Goal: Check status: Check status

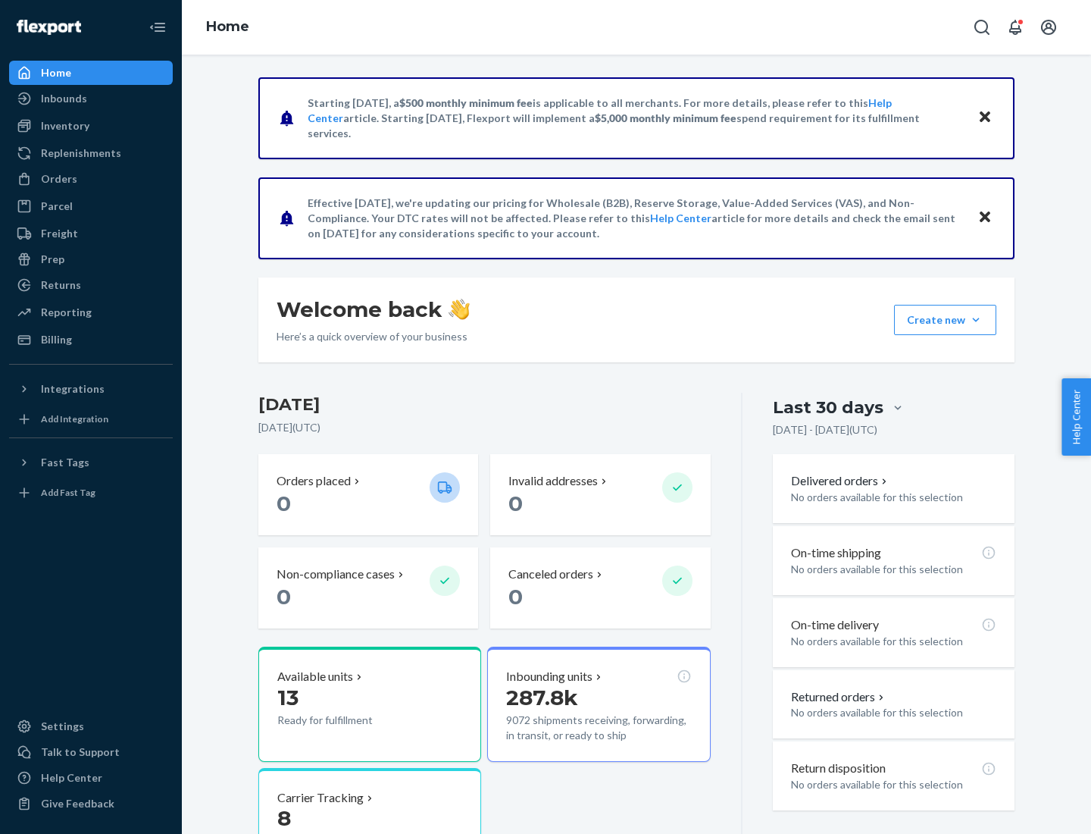
click at [976, 320] on button "Create new Create new inbound Create new order Create new product" at bounding box center [945, 320] width 102 height 30
click at [63, 99] on div "Inbounds" at bounding box center [64, 98] width 46 height 15
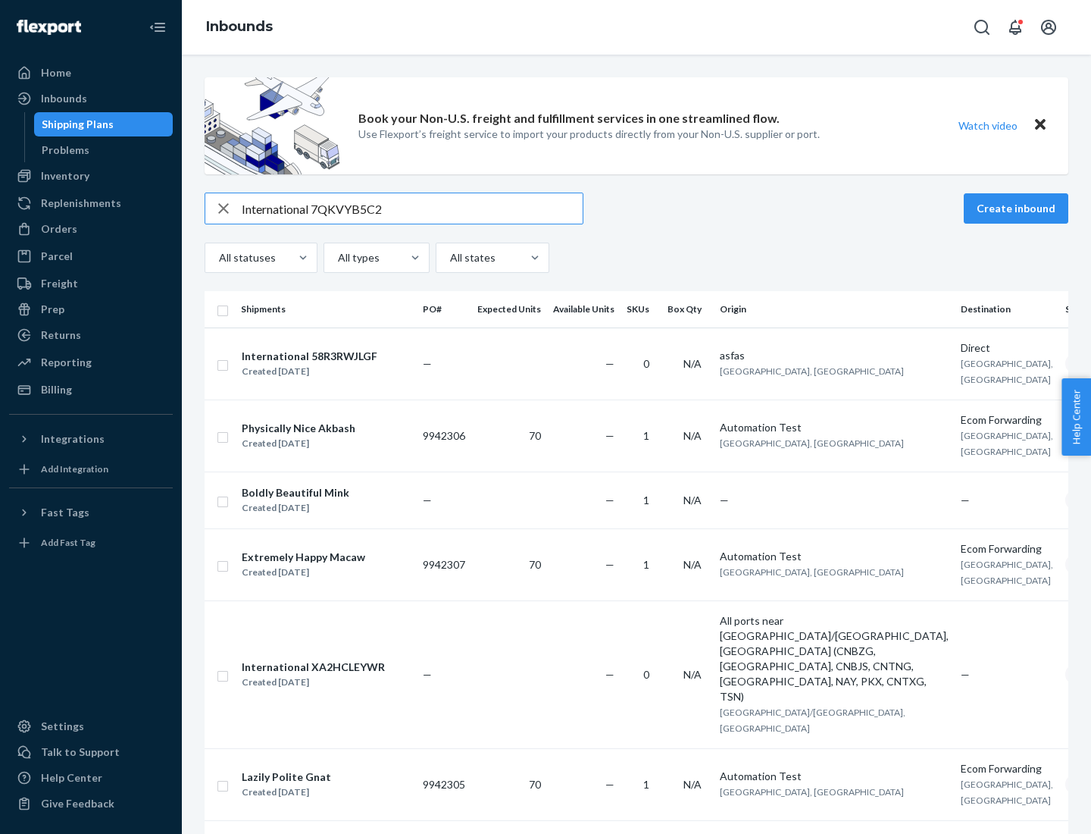
type input "International 7QKVYB5C29"
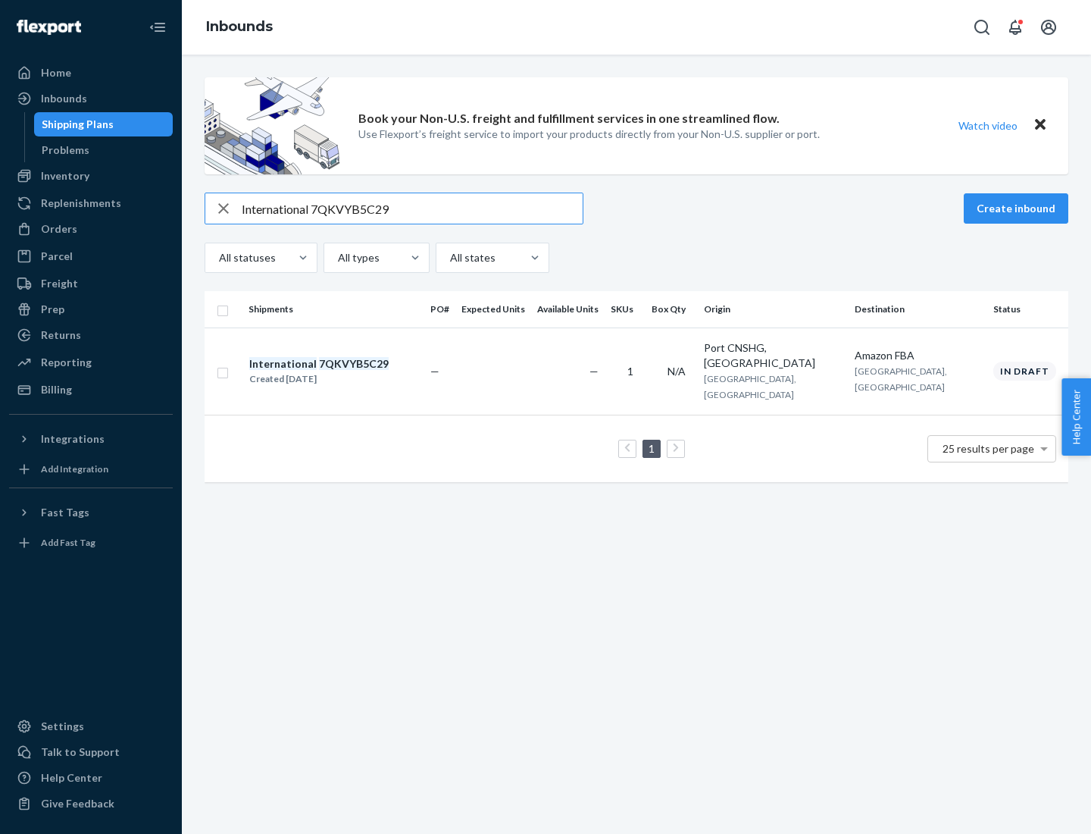
click at [345, 371] on div "Created [DATE]" at bounding box center [318, 378] width 139 height 15
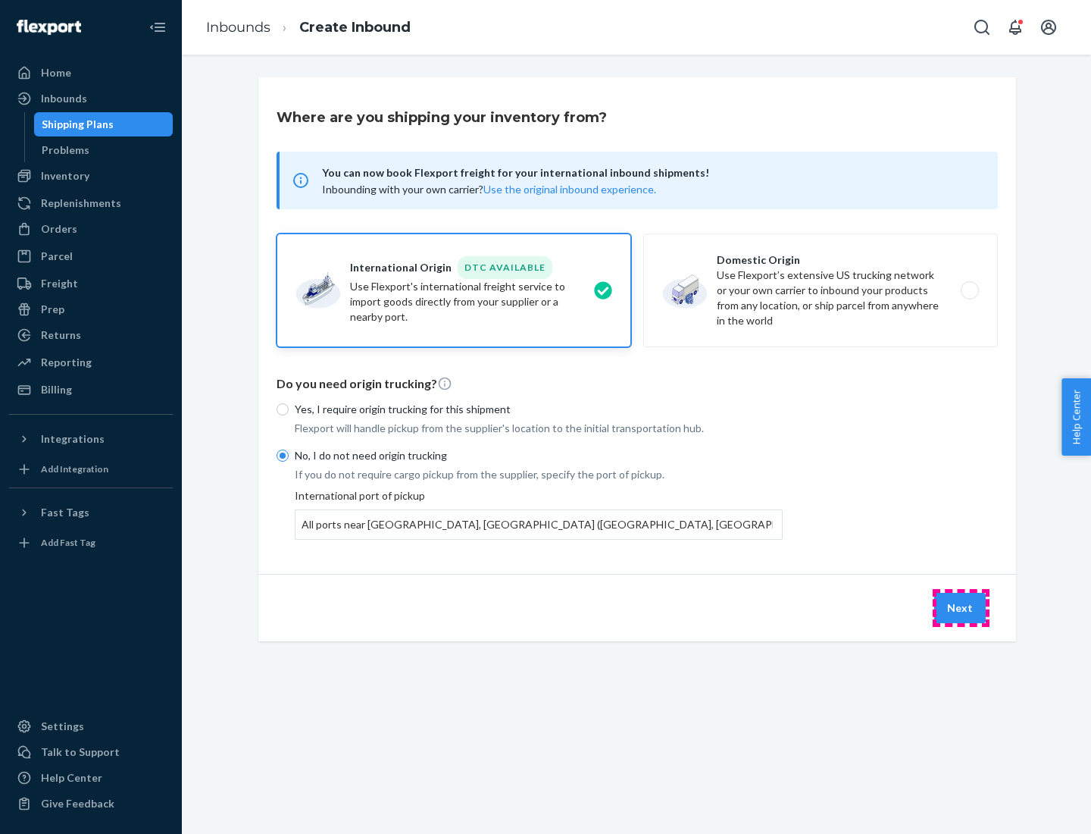
click at [961, 607] on button "Next" at bounding box center [960, 608] width 52 height 30
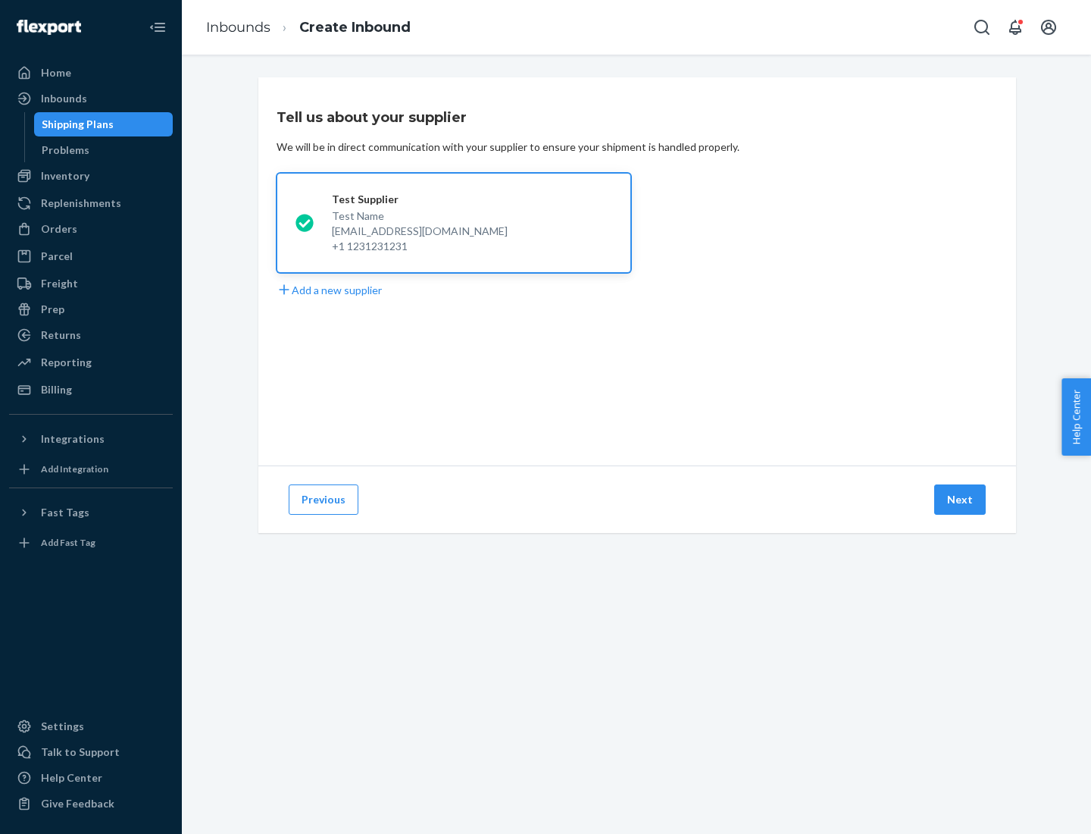
click at [961, 499] on button "Next" at bounding box center [960, 499] width 52 height 30
